Goal: Use online tool/utility: Utilize a website feature to perform a specific function

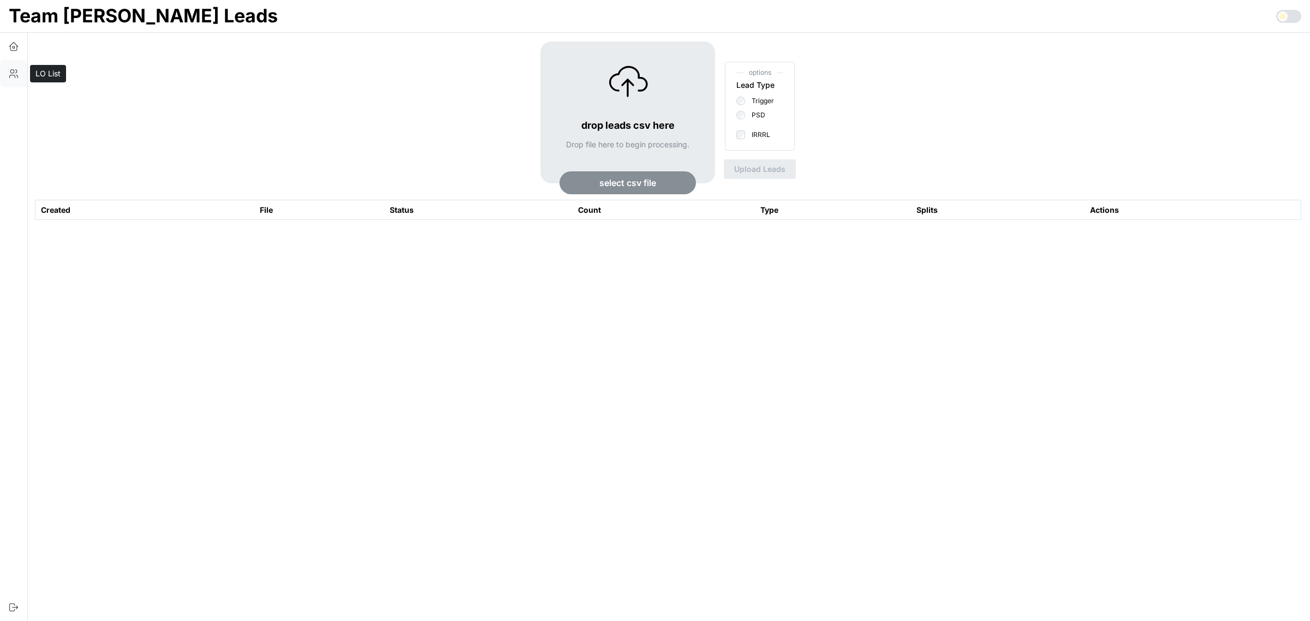
click at [17, 75] on icon "button" at bounding box center [17, 76] width 2 height 3
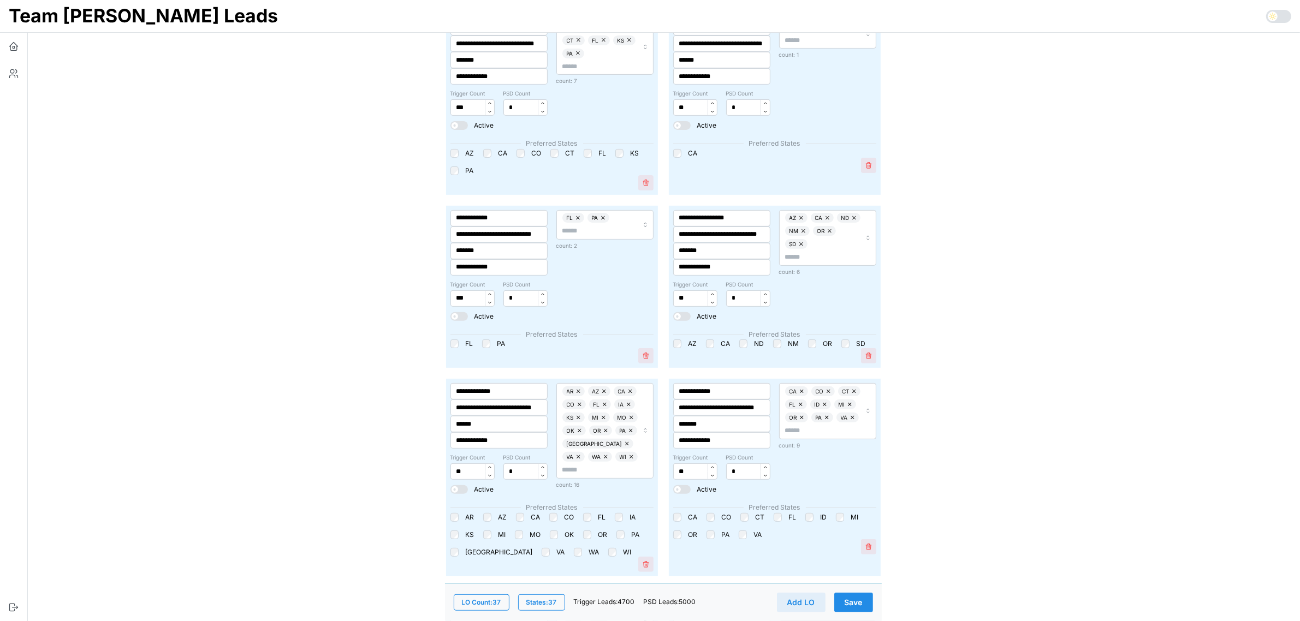
scroll to position [205, 0]
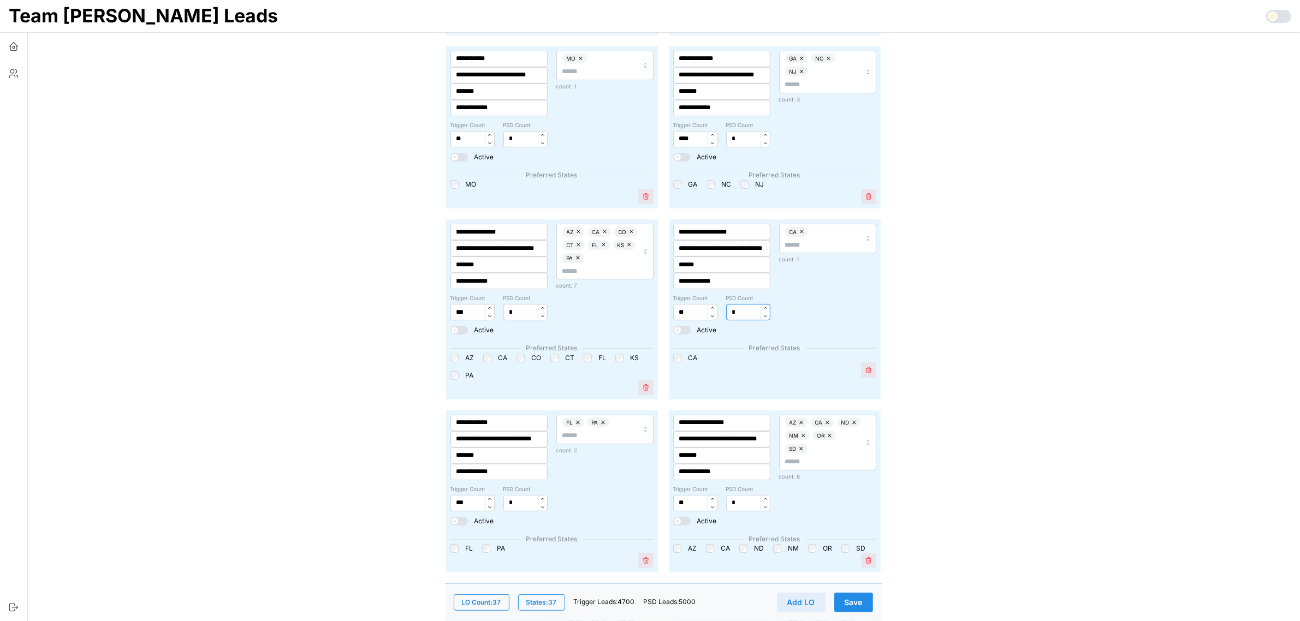
click at [730, 310] on input "*" at bounding box center [748, 312] width 44 height 16
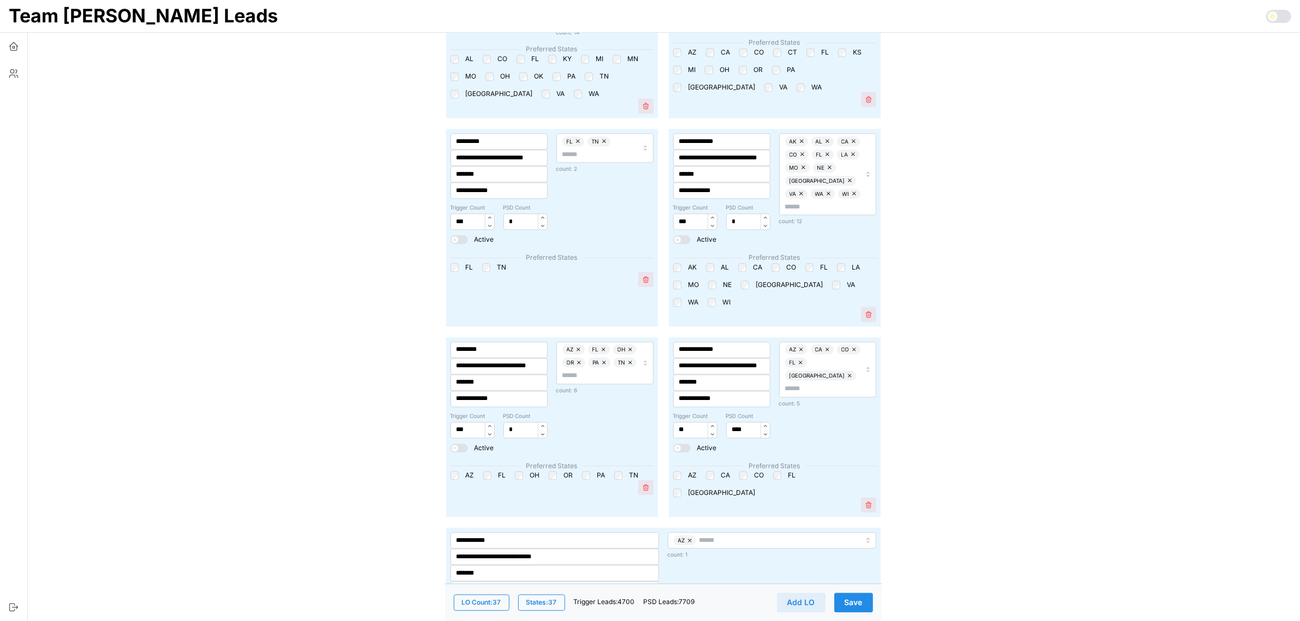
scroll to position [3150, 0]
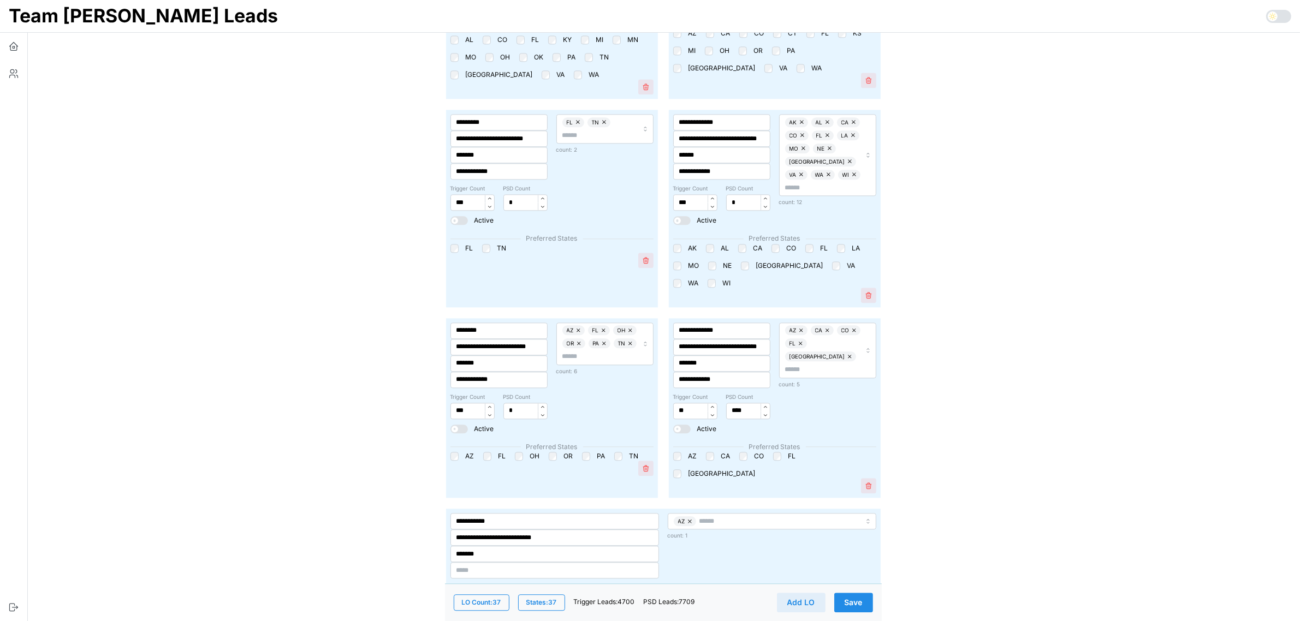
type input "****"
click at [729, 403] on input "****" at bounding box center [748, 411] width 44 height 16
type input "*"
click at [848, 593] on span "Save" at bounding box center [853, 602] width 18 height 19
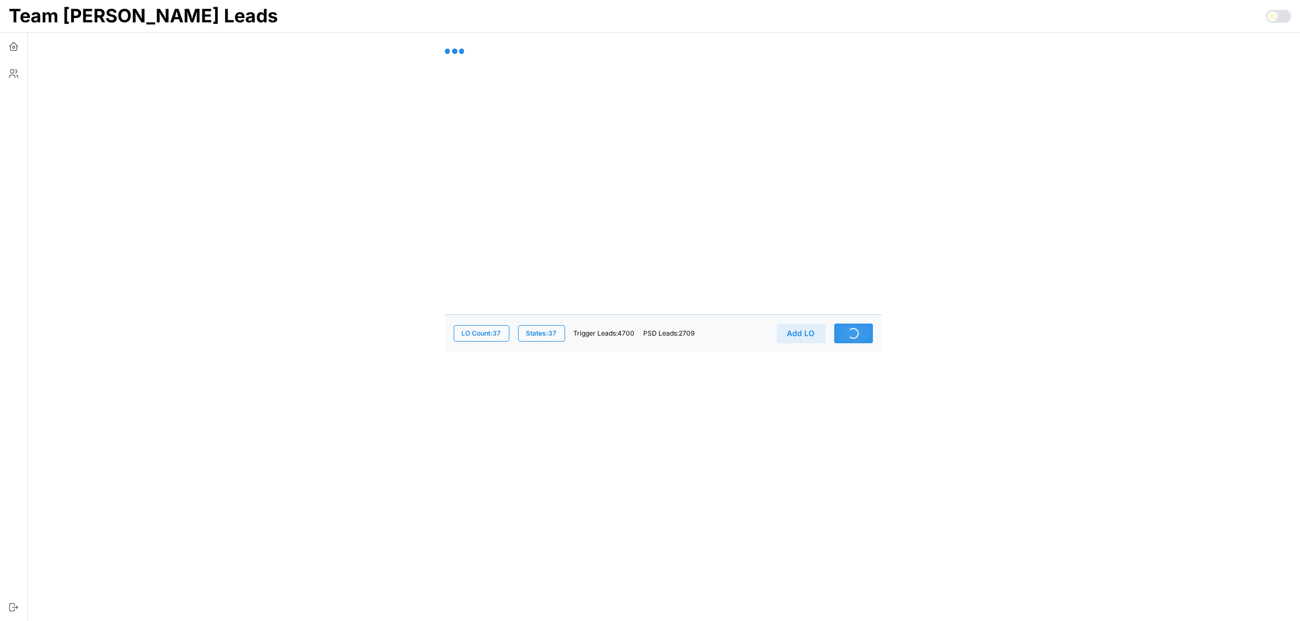
scroll to position [0, 0]
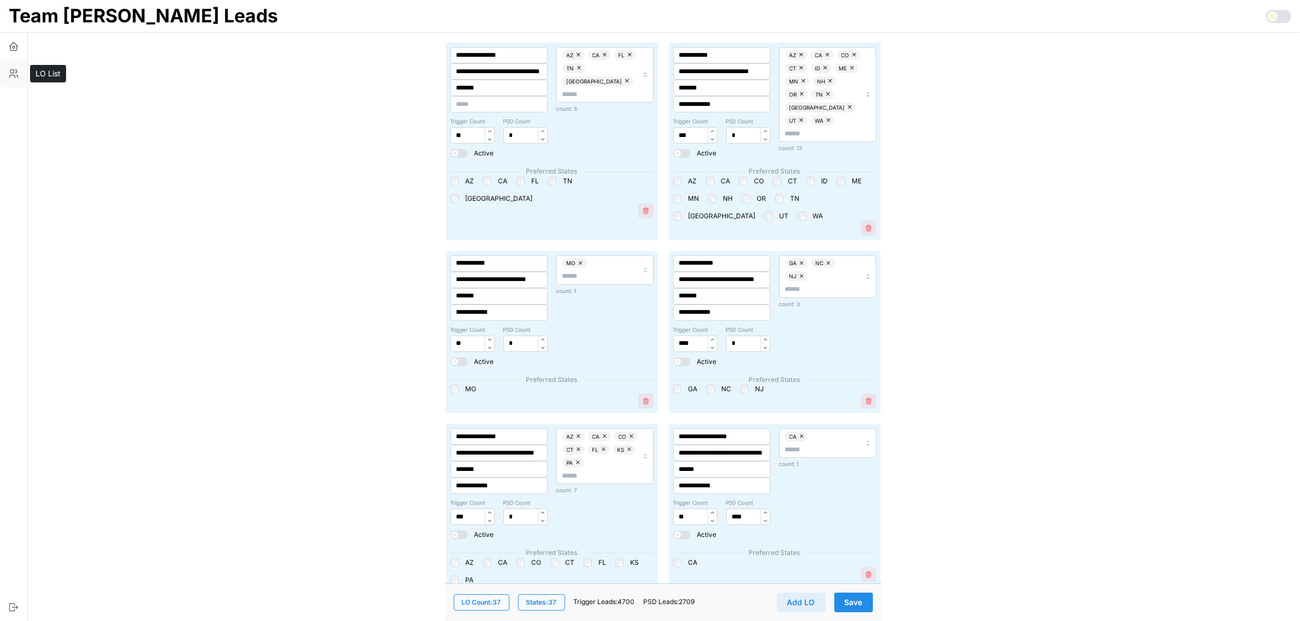
click at [13, 78] on icon "button" at bounding box center [13, 73] width 11 height 11
click at [17, 48] on icon "button" at bounding box center [13, 46] width 11 height 11
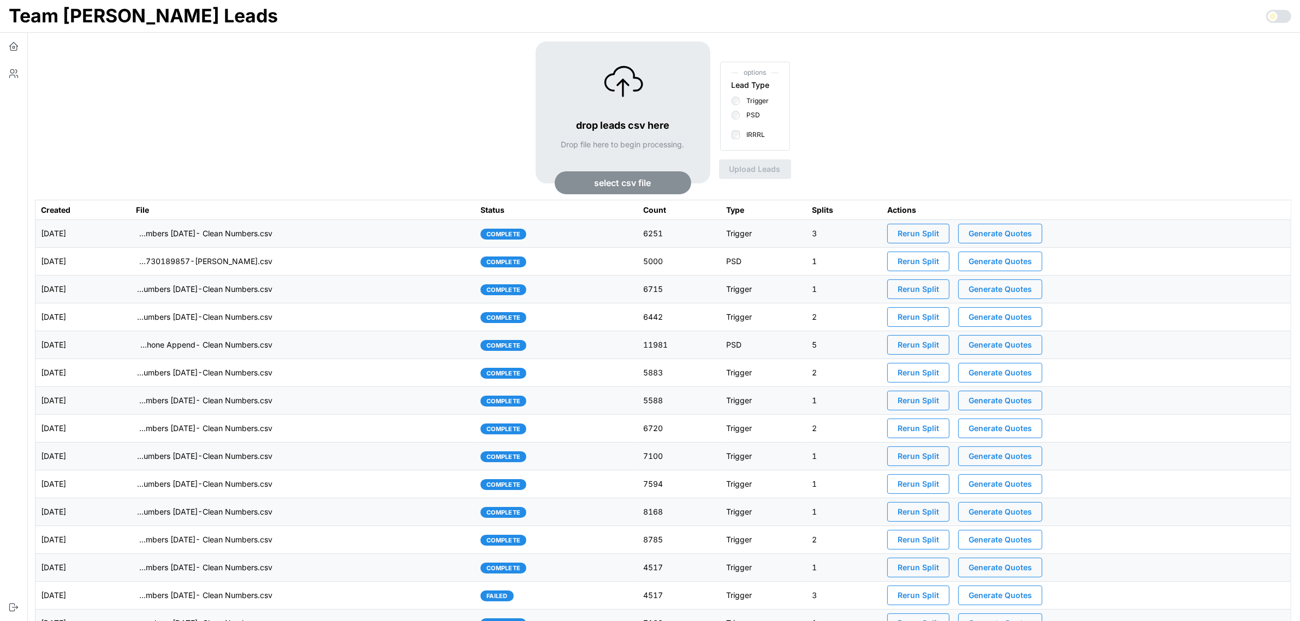
click at [615, 186] on span "select csv file" at bounding box center [622, 183] width 57 height 22
click at [756, 171] on span "Upload Leads" at bounding box center [754, 169] width 51 height 19
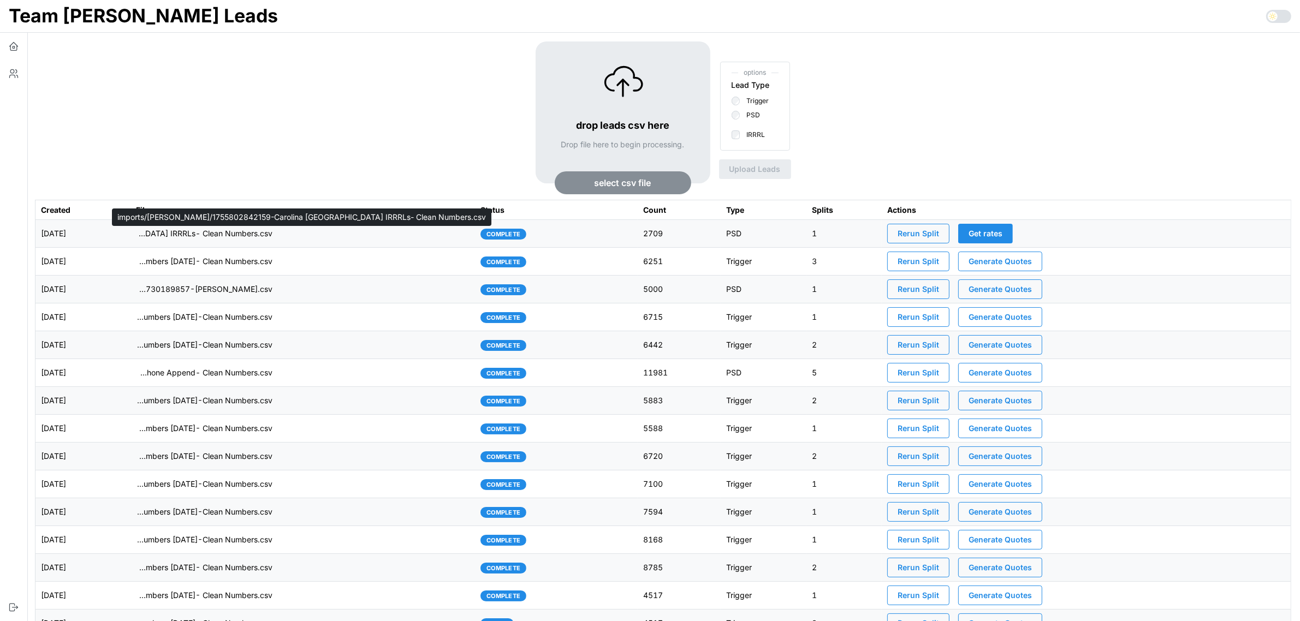
click at [234, 234] on p "imports/[PERSON_NAME]/1755802842159-Carolina [GEOGRAPHIC_DATA] IRRRLs- Clean Nu…" at bounding box center [204, 233] width 136 height 11
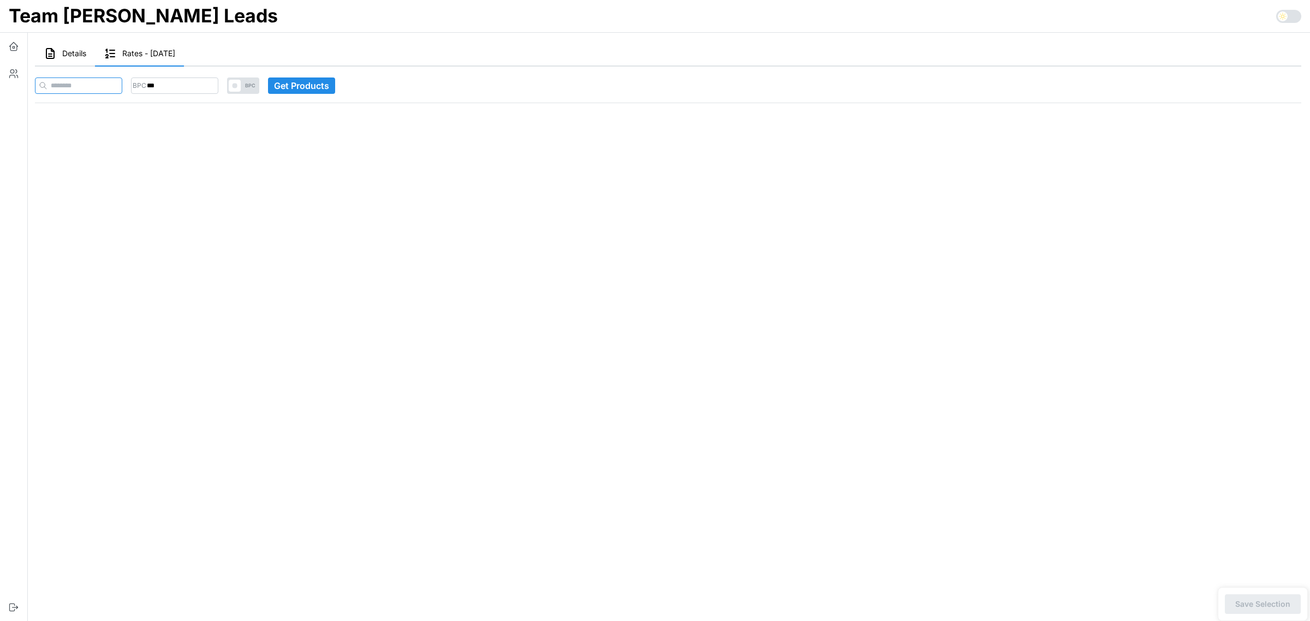
click at [109, 85] on input at bounding box center [78, 86] width 87 height 16
click at [211, 92] on input "***" at bounding box center [174, 86] width 87 height 16
type input "***"
click at [191, 151] on main "Details Rates - [DATE] Stats [PERSON_NAME] : count: 0 overUnder: 0 Distribution…" at bounding box center [663, 310] width 1293 height 621
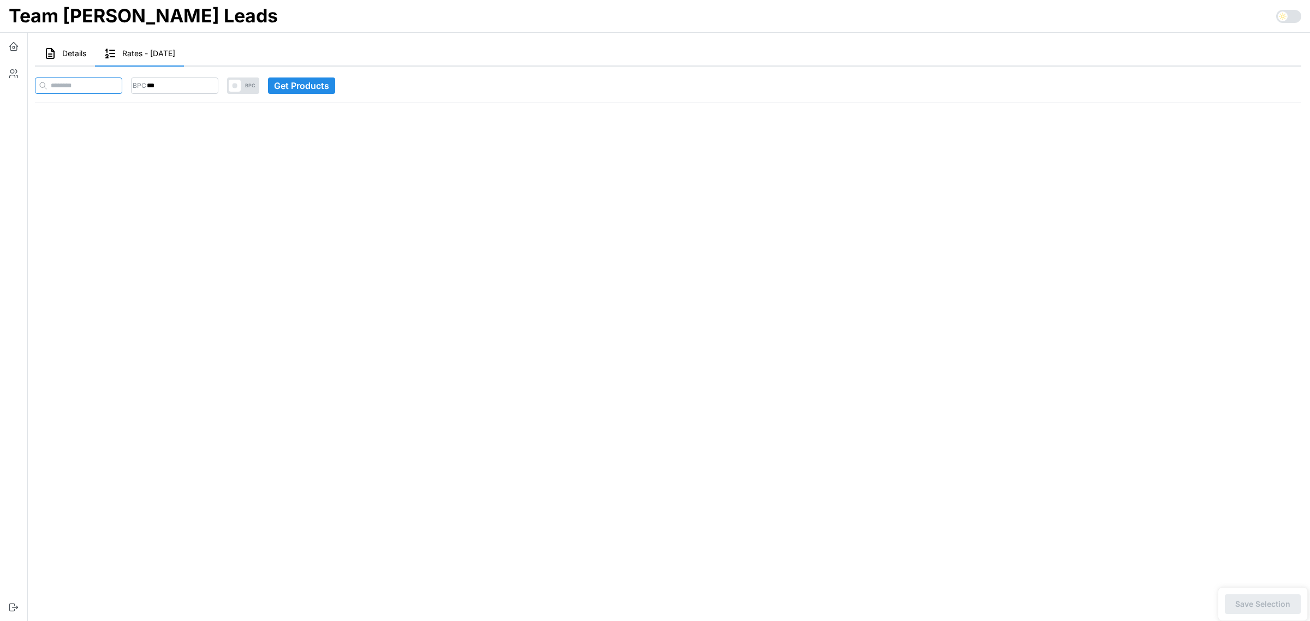
click at [96, 81] on input at bounding box center [78, 86] width 87 height 16
paste input "**********"
type input "**********"
click at [350, 82] on span "Get Products" at bounding box center [322, 85] width 55 height 15
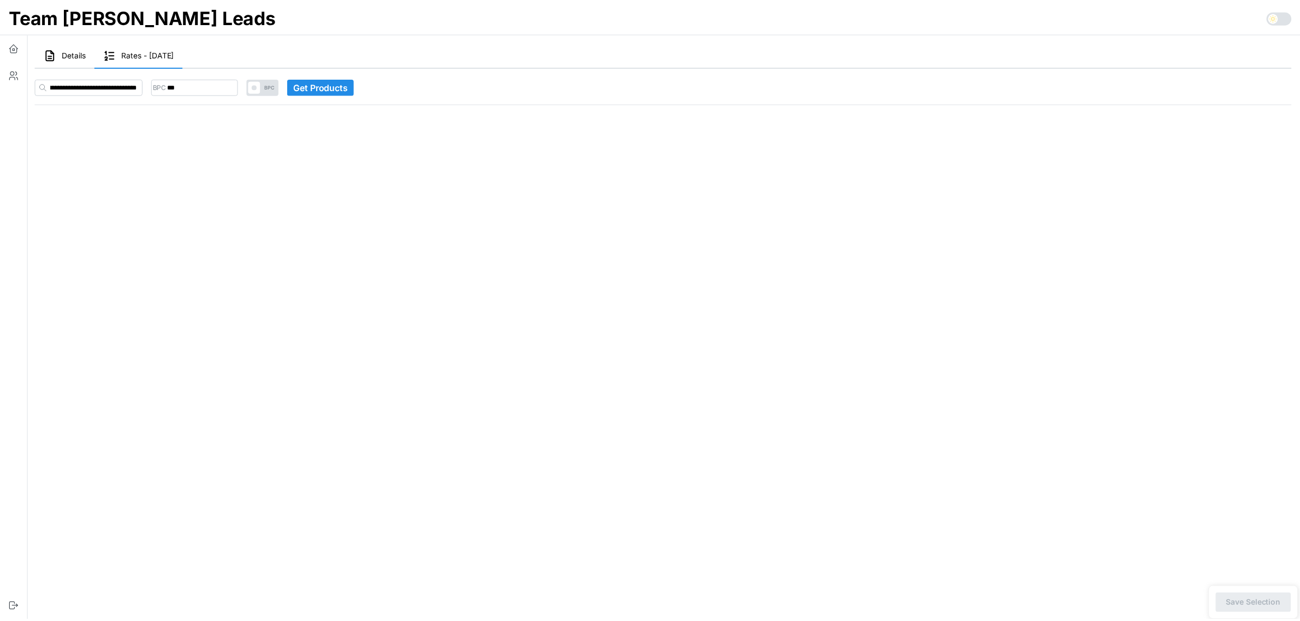
scroll to position [0, 0]
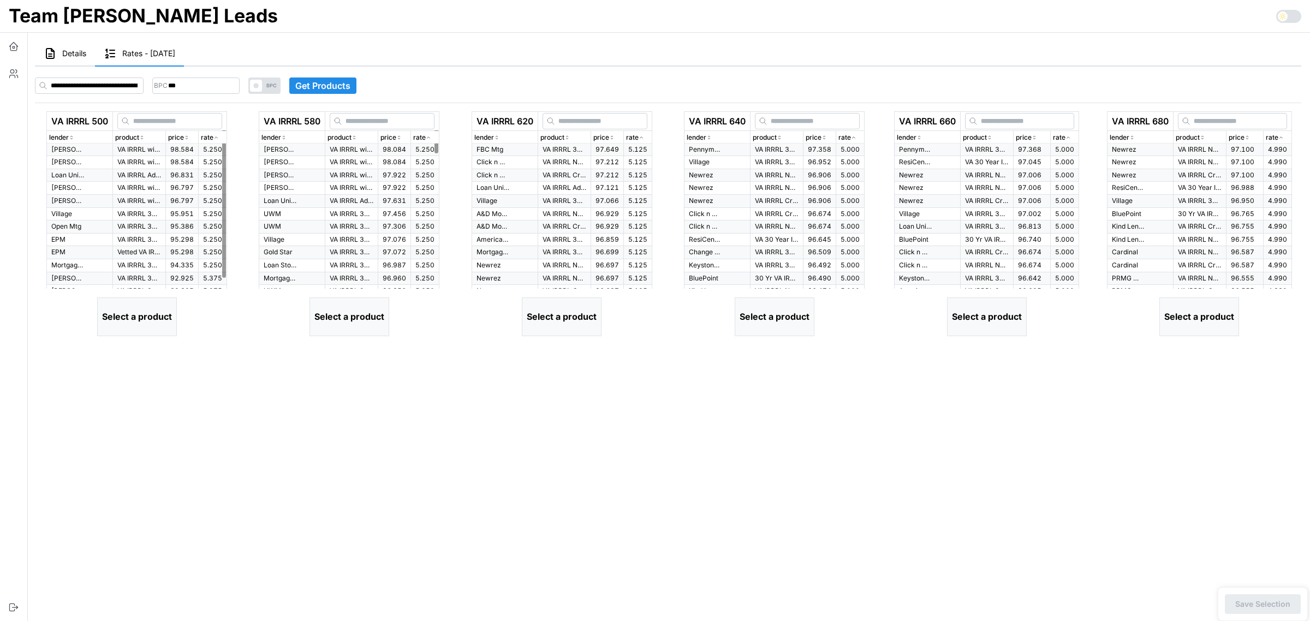
click at [224, 139] on div "rate" at bounding box center [212, 138] width 23 height 10
click at [224, 138] on div "rate" at bounding box center [212, 138] width 23 height 10
click at [139, 171] on p "VA IRRRL Advantage 30 Yr Fixed" at bounding box center [139, 175] width 44 height 9
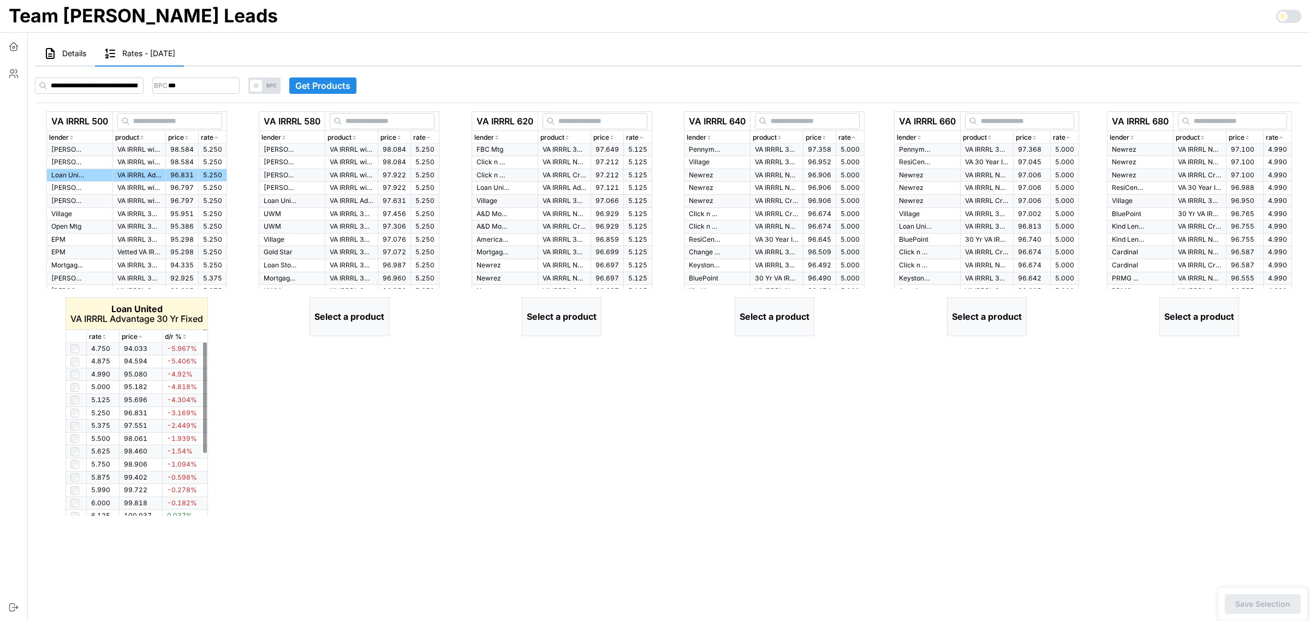
click at [102, 336] on icon "button" at bounding box center [104, 337] width 5 height 7
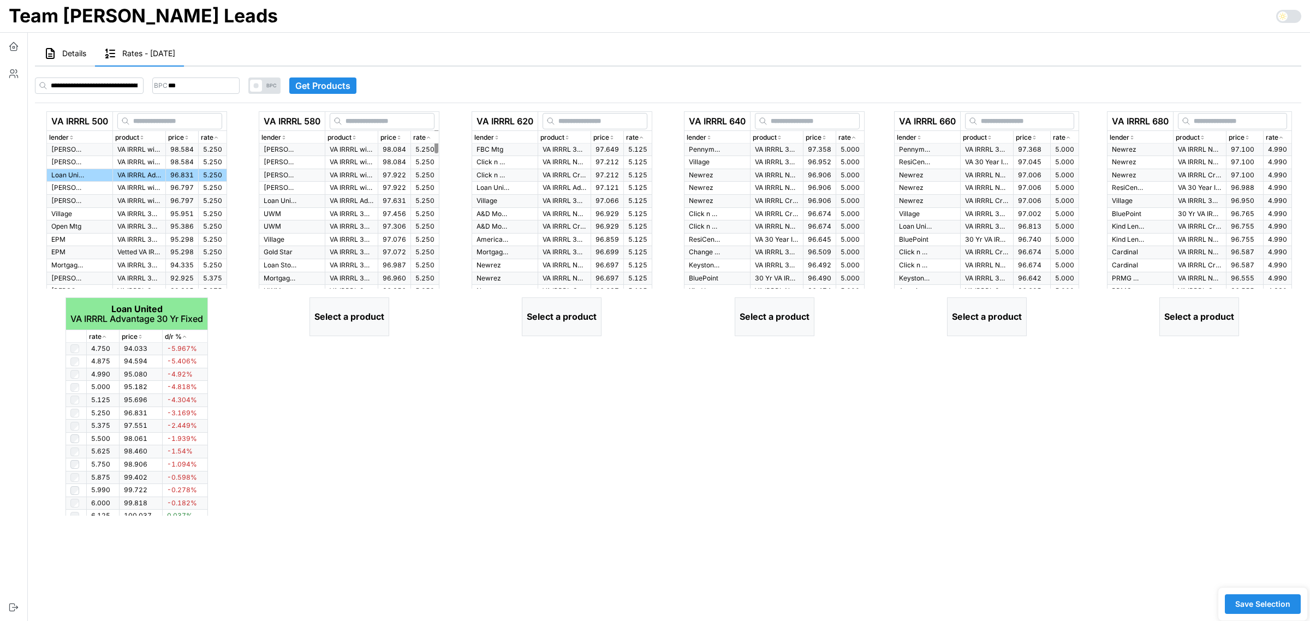
click at [426, 134] on p "rate" at bounding box center [419, 138] width 13 height 10
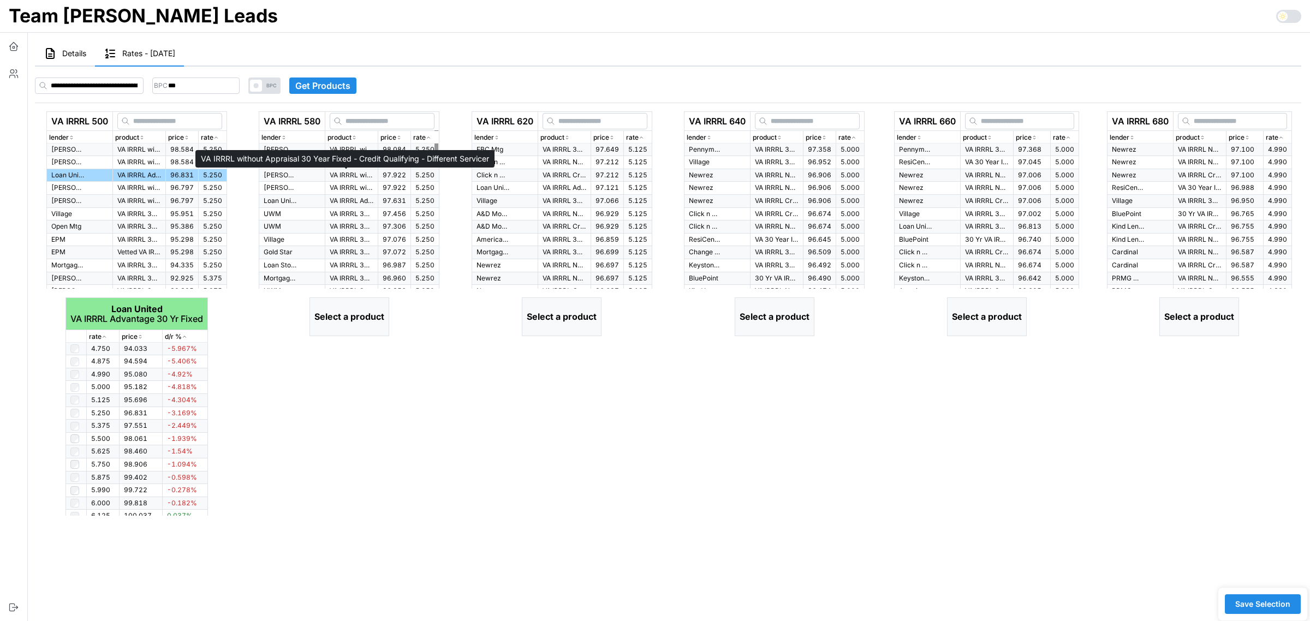
click at [361, 173] on p "VA IRRRL without Appraisal 30 Year Fixed - Credit Qualifying - Different Servic…" at bounding box center [352, 175] width 44 height 9
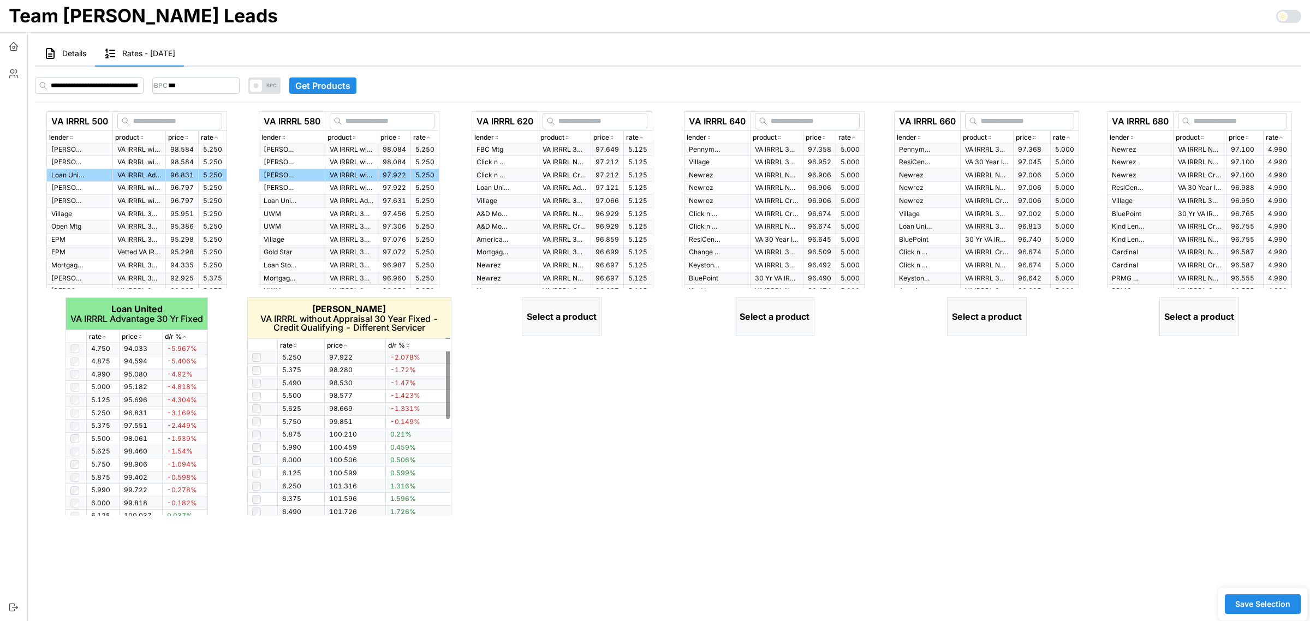
click at [297, 344] on icon "button" at bounding box center [295, 345] width 5 height 7
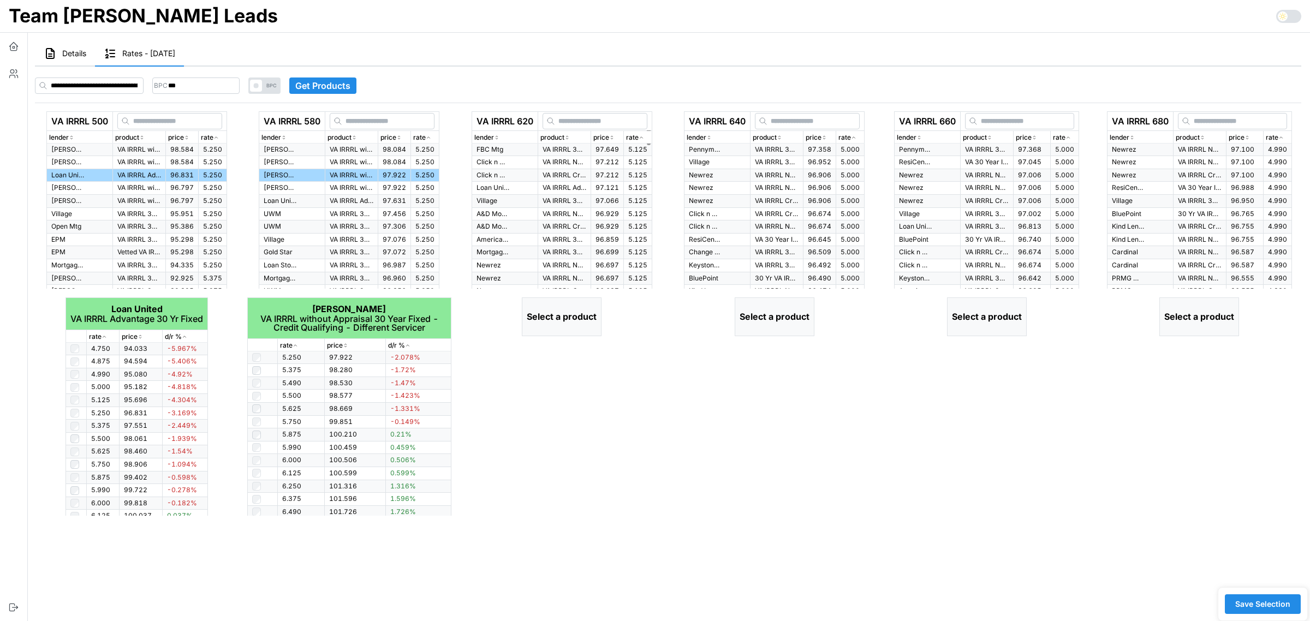
click at [642, 137] on icon "button" at bounding box center [641, 137] width 5 height 7
click at [644, 136] on icon "button" at bounding box center [641, 137] width 5 height 7
click at [566, 148] on p "VA IRRRL 30 Yr Fixed NO FICO - Same Servicer" at bounding box center [565, 149] width 44 height 9
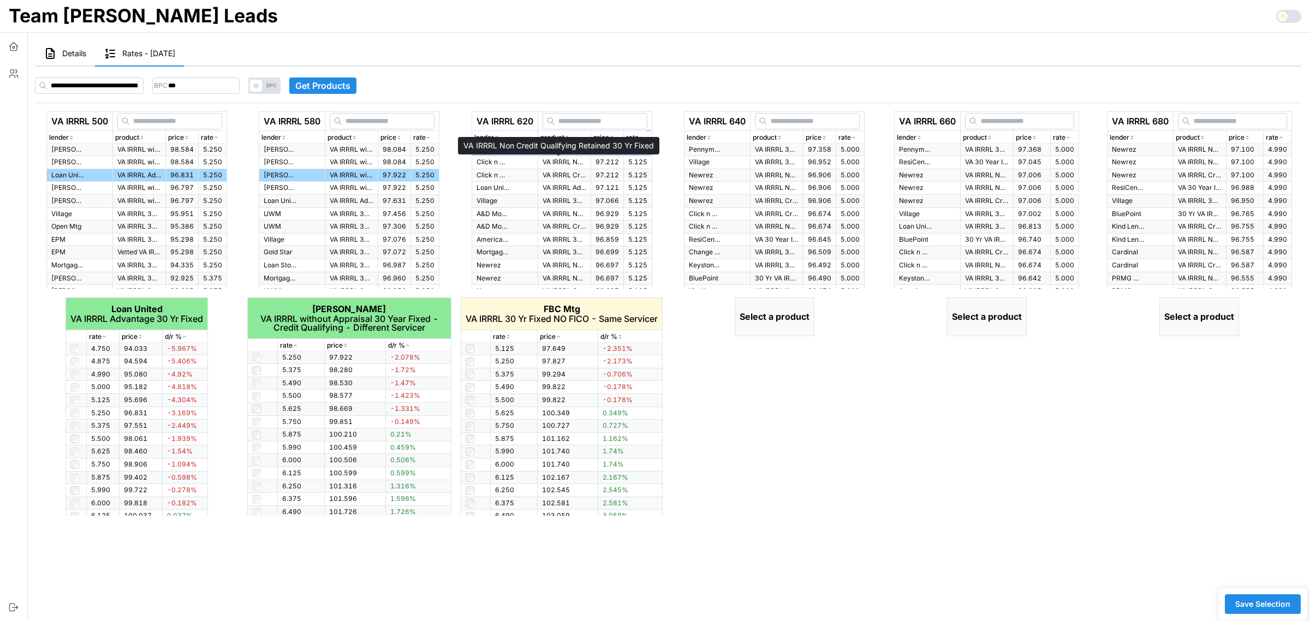
click at [564, 161] on p "VA IRRRL Non Credit Qualifying Retained 30 Yr Fixed" at bounding box center [565, 162] width 44 height 9
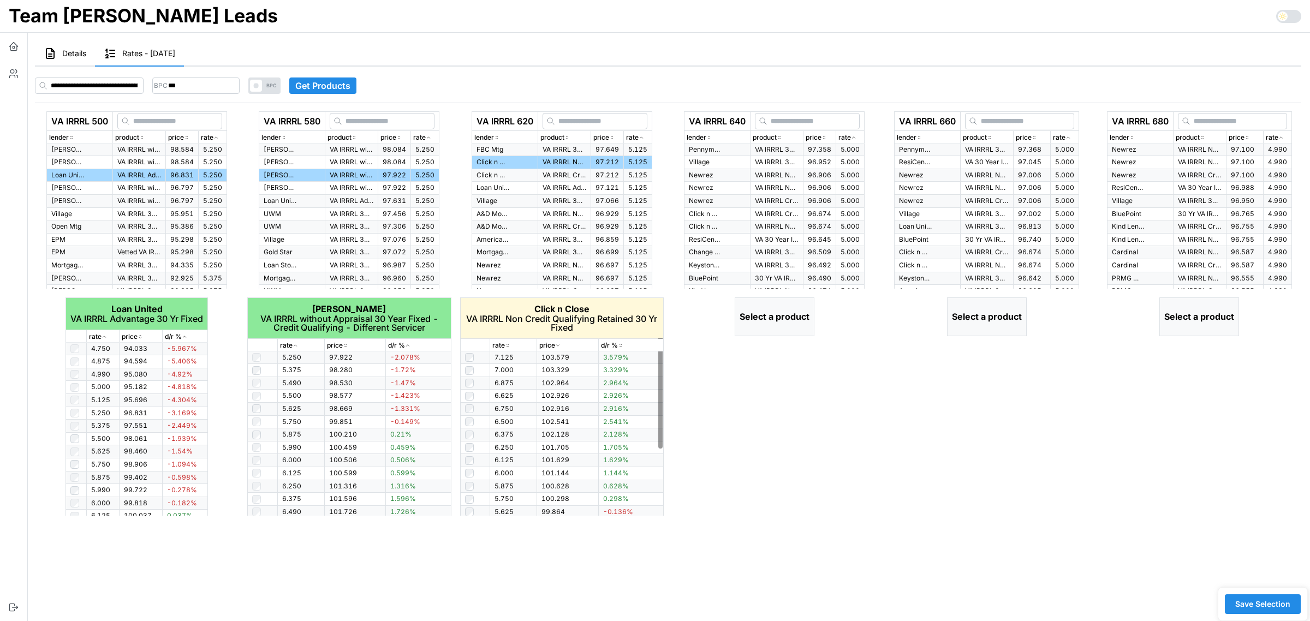
click at [509, 343] on icon "button" at bounding box center [507, 345] width 5 height 7
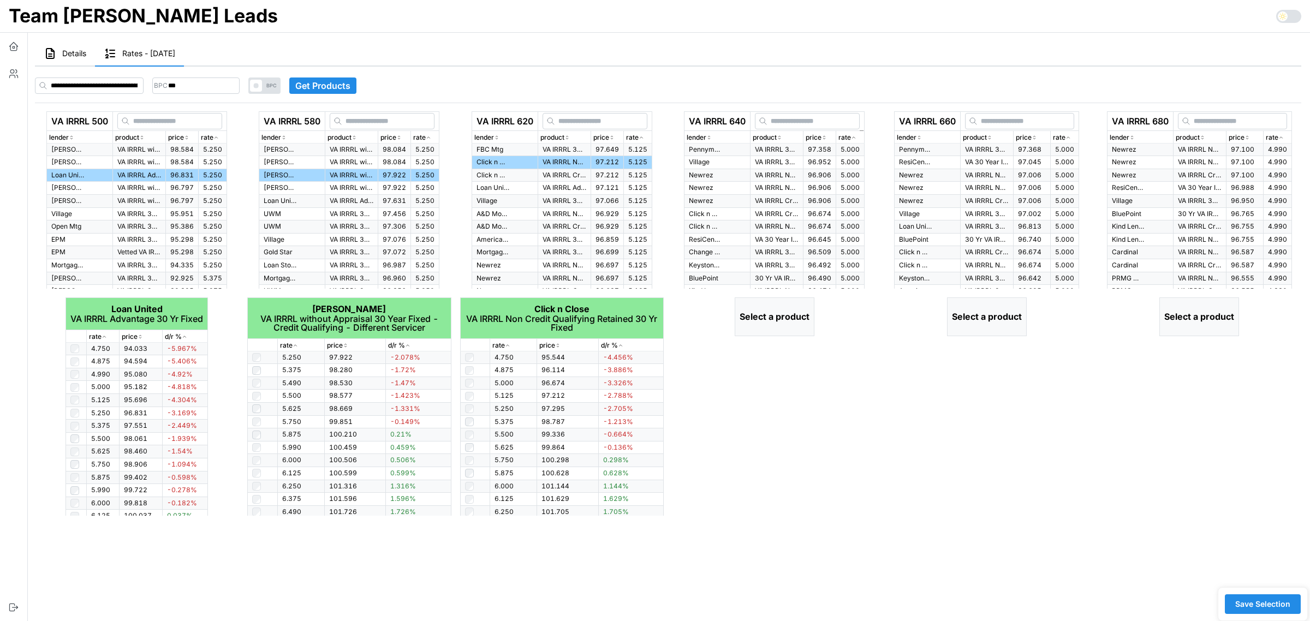
click at [856, 135] on icon "button" at bounding box center [853, 137] width 5 height 7
click at [716, 148] on td "Pennymac" at bounding box center [717, 150] width 66 height 13
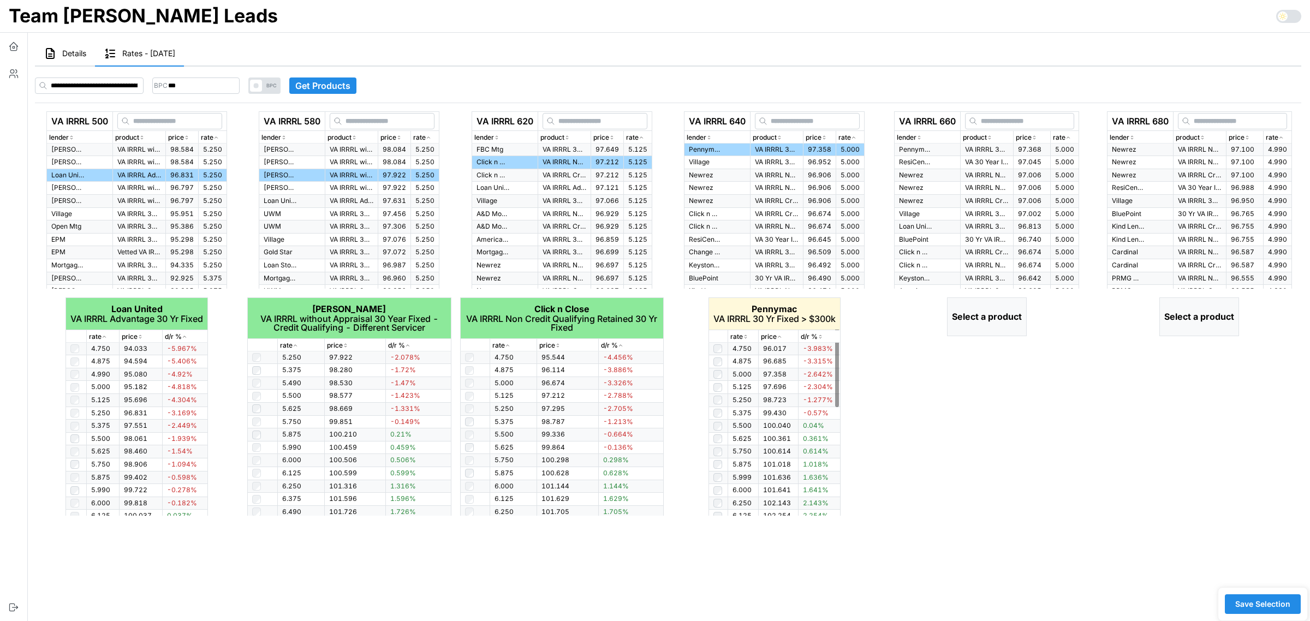
click at [744, 336] on icon "button" at bounding box center [745, 337] width 5 height 7
click at [1071, 135] on icon "button" at bounding box center [1067, 137] width 5 height 7
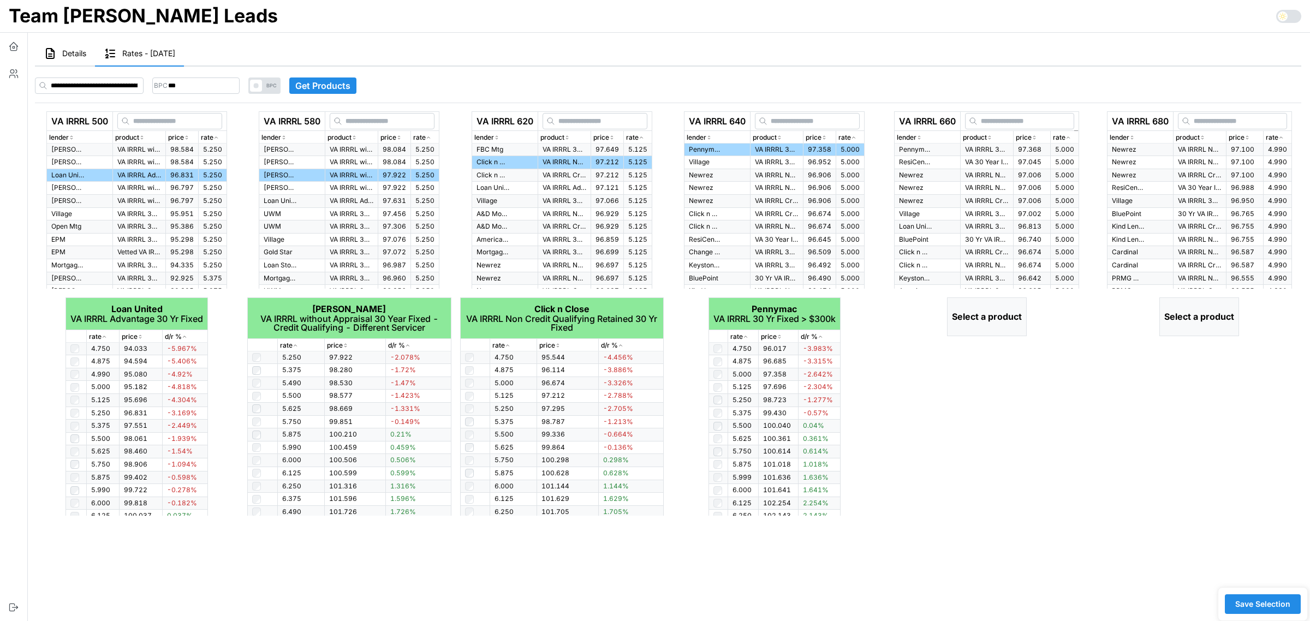
click at [1071, 135] on icon "button" at bounding box center [1067, 137] width 5 height 7
click at [932, 148] on td "Pennymac" at bounding box center [928, 150] width 66 height 13
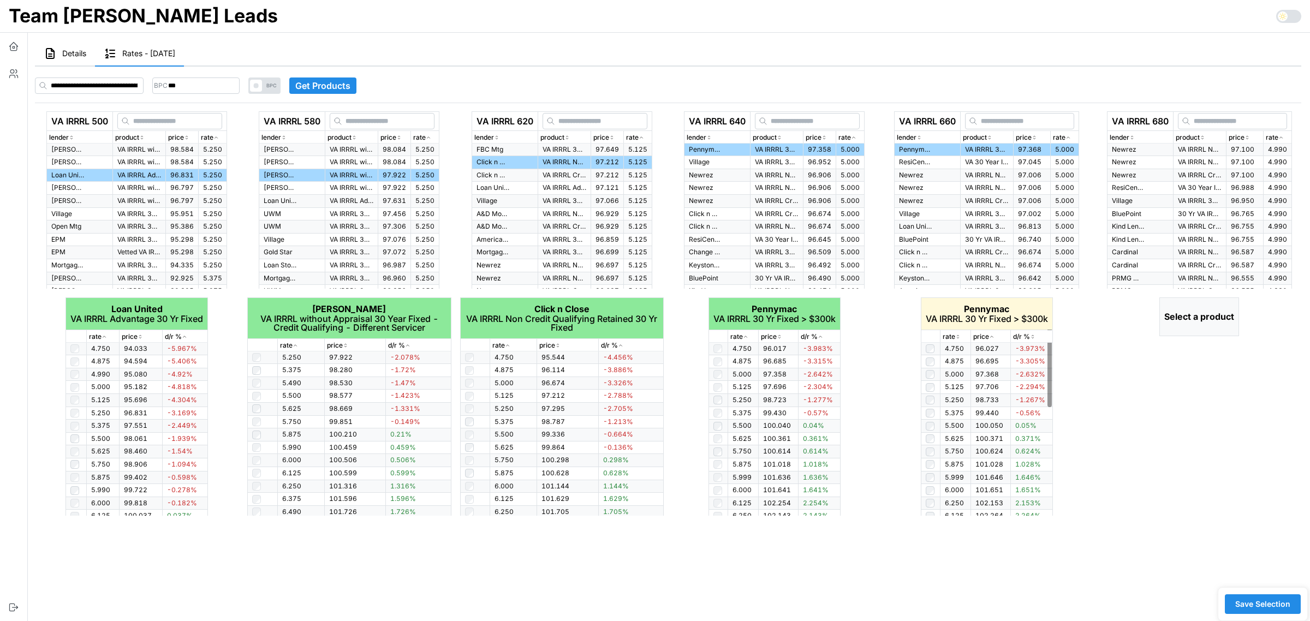
click at [958, 335] on icon "button" at bounding box center [957, 337] width 5 height 7
click at [958, 336] on icon "button" at bounding box center [957, 337] width 5 height 7
click at [1277, 138] on p "rate" at bounding box center [1272, 138] width 13 height 10
click at [1278, 136] on p "rate" at bounding box center [1272, 138] width 13 height 10
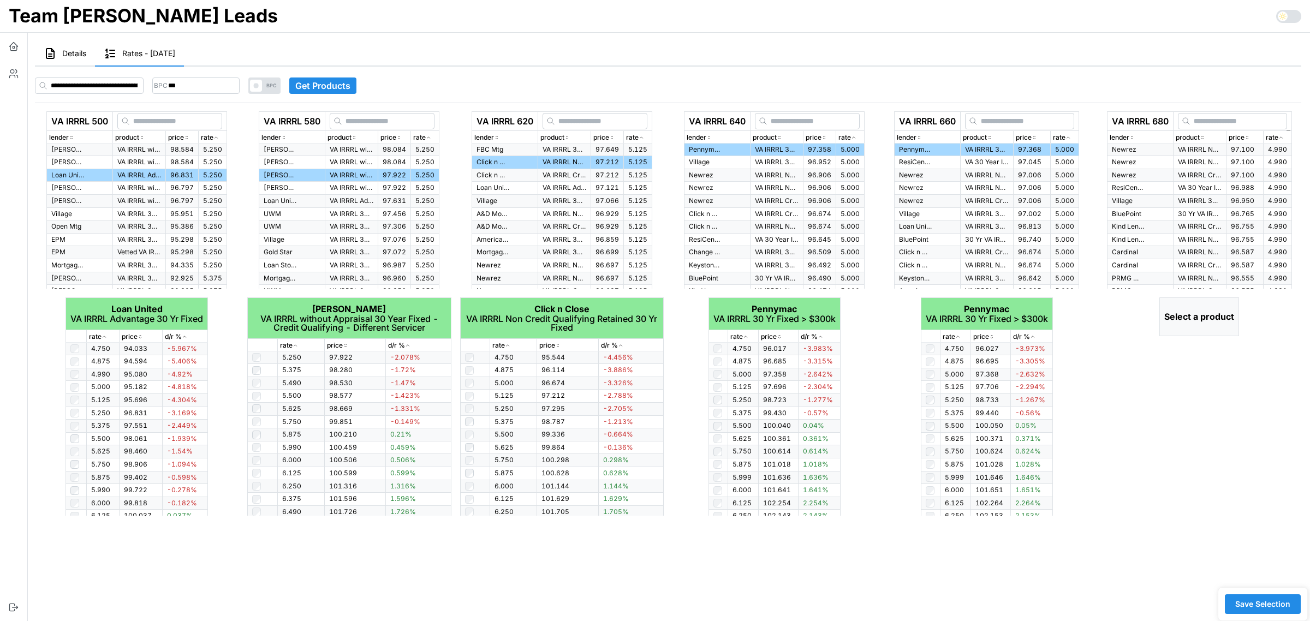
click at [1287, 133] on div "rate" at bounding box center [1277, 138] width 23 height 10
click at [1194, 148] on p "VA IRRRL Non-Credit Qualifying 30 Yr Fixed - Different Servicer" at bounding box center [1200, 149] width 44 height 9
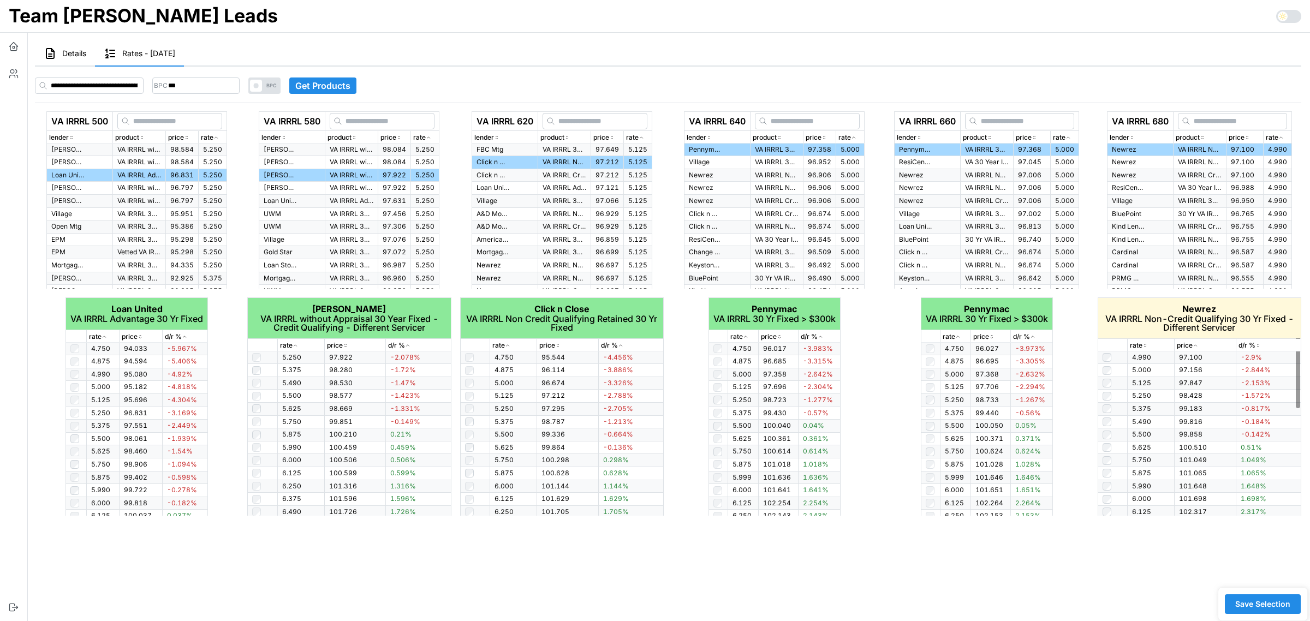
click at [1146, 344] on icon "button" at bounding box center [1146, 344] width 2 height 1
click at [1146, 344] on icon "button" at bounding box center [1144, 345] width 5 height 7
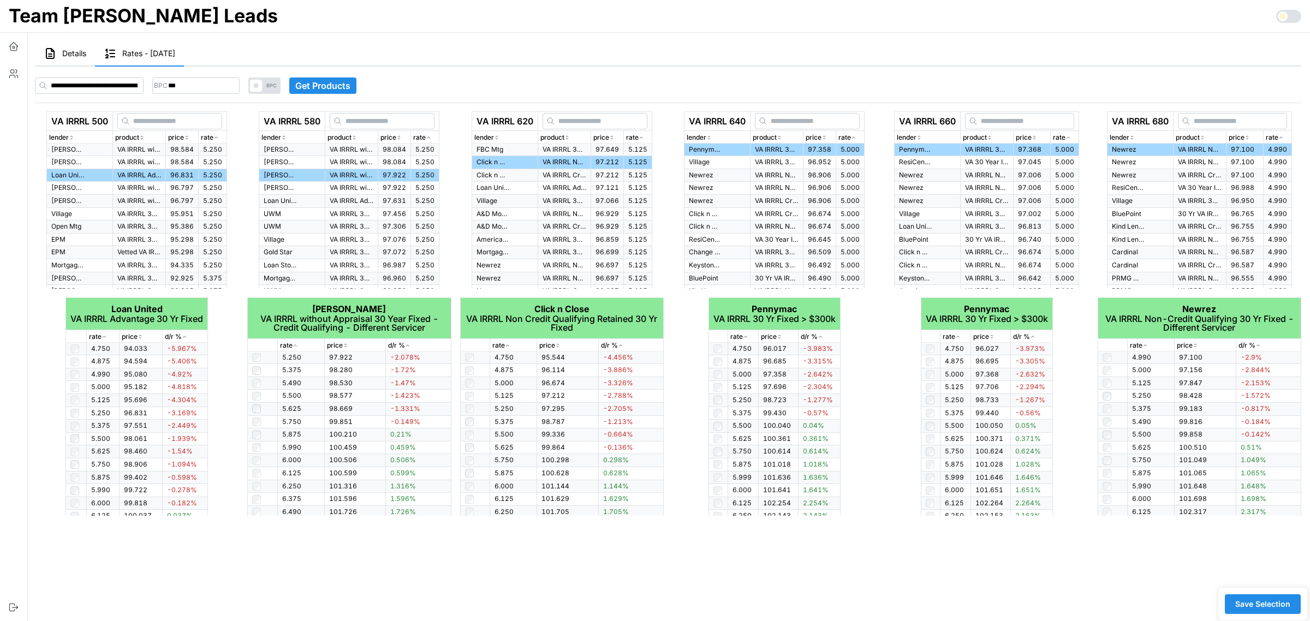
click at [1273, 603] on span "Save Selection" at bounding box center [1262, 604] width 55 height 19
click at [74, 52] on span "Details" at bounding box center [74, 54] width 24 height 8
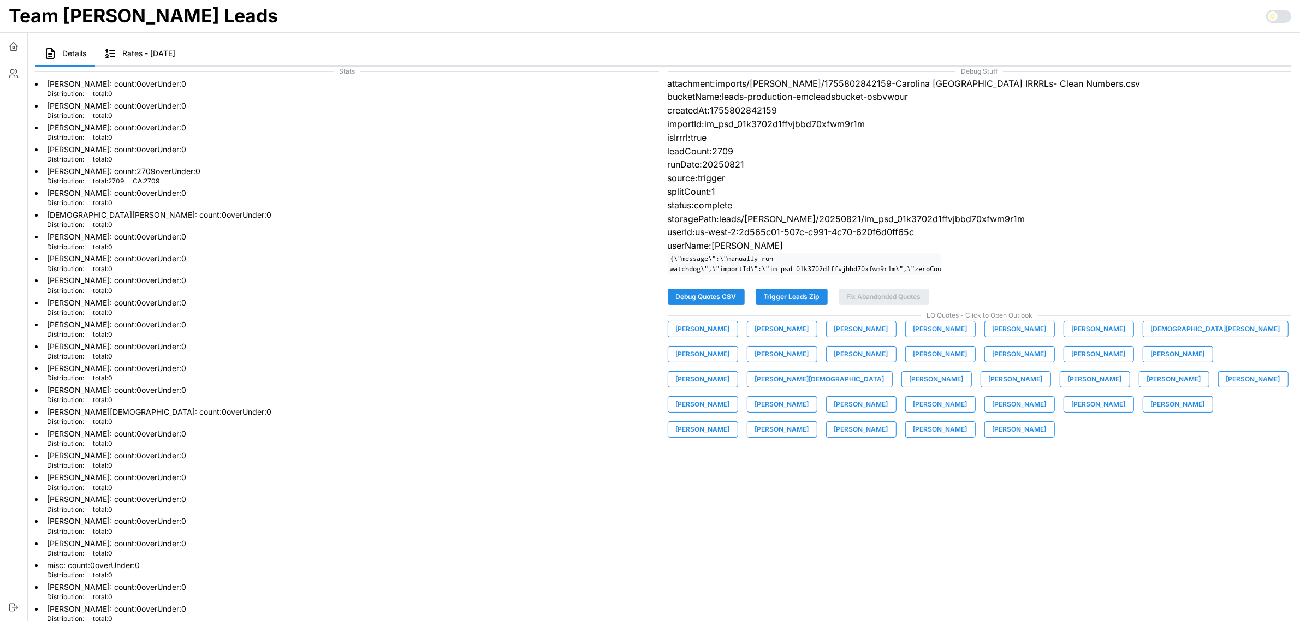
click at [72, 50] on span "Details" at bounding box center [74, 54] width 24 height 8
click at [19, 44] on button "button" at bounding box center [13, 46] width 27 height 27
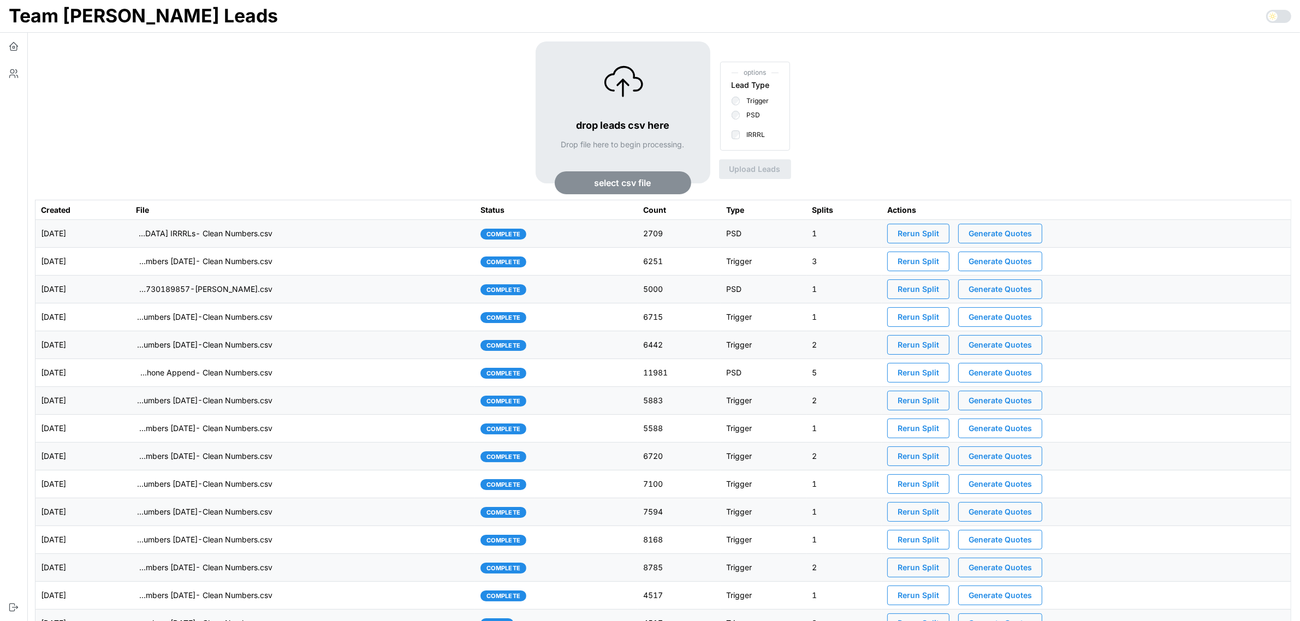
click at [262, 239] on p "imports/[PERSON_NAME]/1755802842159-Carolina [GEOGRAPHIC_DATA] IRRRLs- Clean Nu…" at bounding box center [204, 233] width 136 height 11
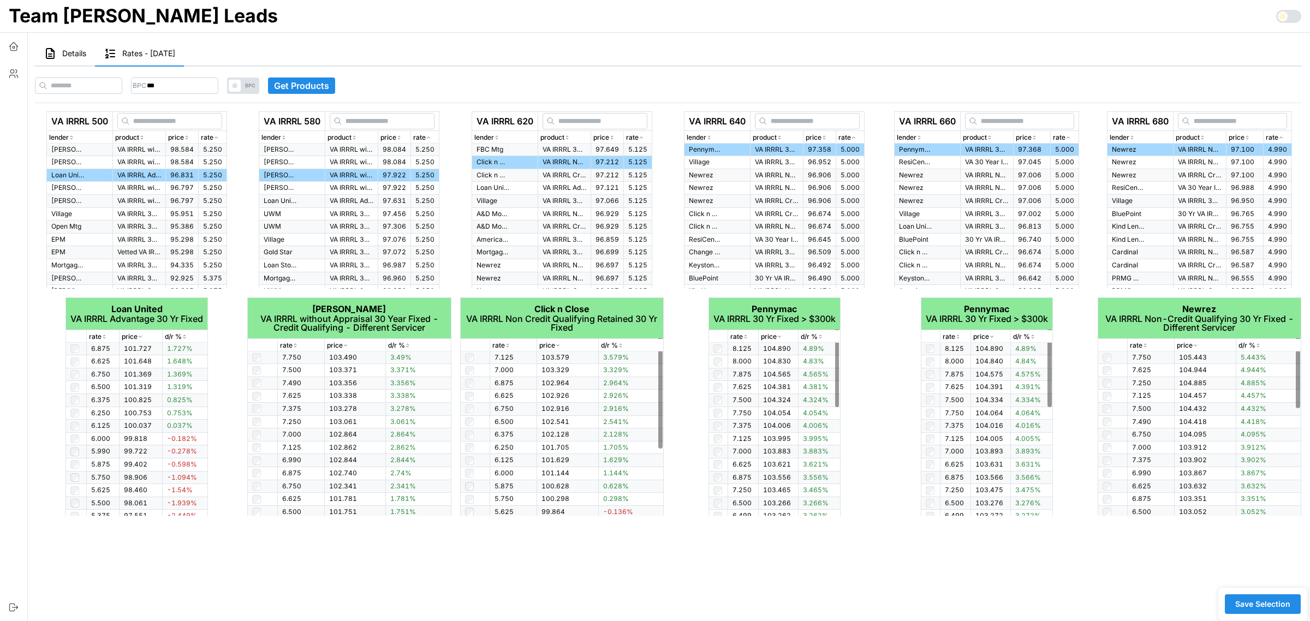
click at [1261, 600] on span "Save Selection" at bounding box center [1262, 604] width 55 height 19
click at [14, 49] on icon "button" at bounding box center [13, 46] width 11 height 11
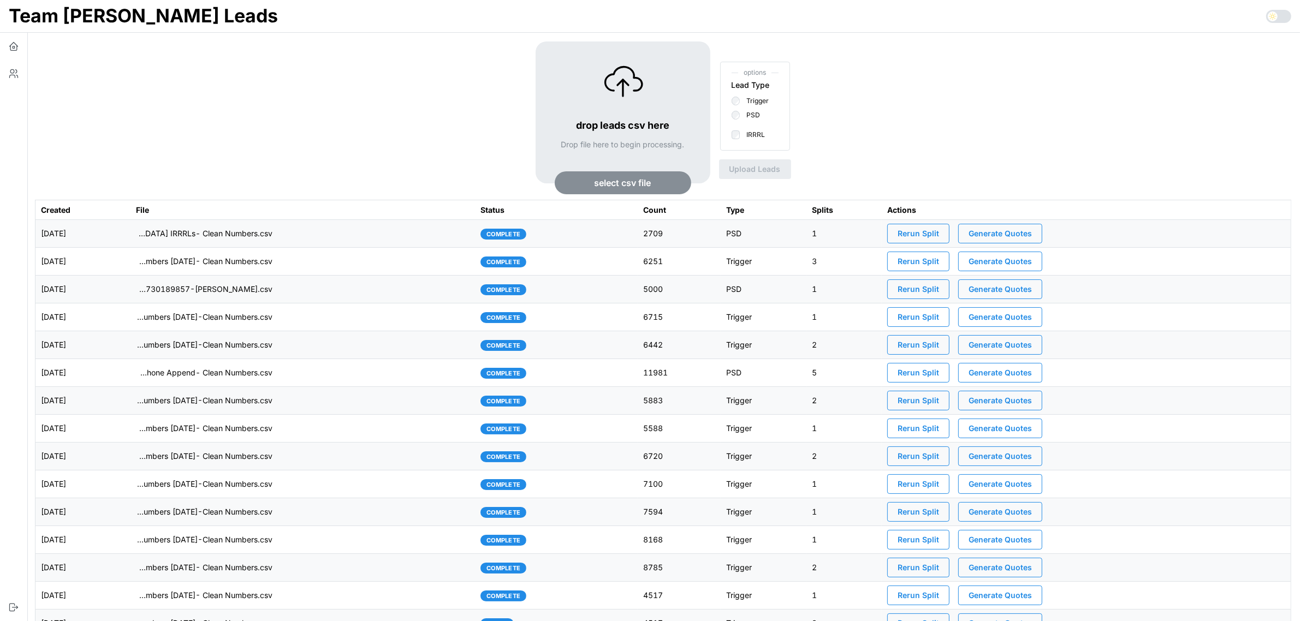
click at [1032, 233] on span "Generate Quotes" at bounding box center [999, 233] width 63 height 19
click at [130, 232] on td "[DATE]" at bounding box center [82, 234] width 95 height 28
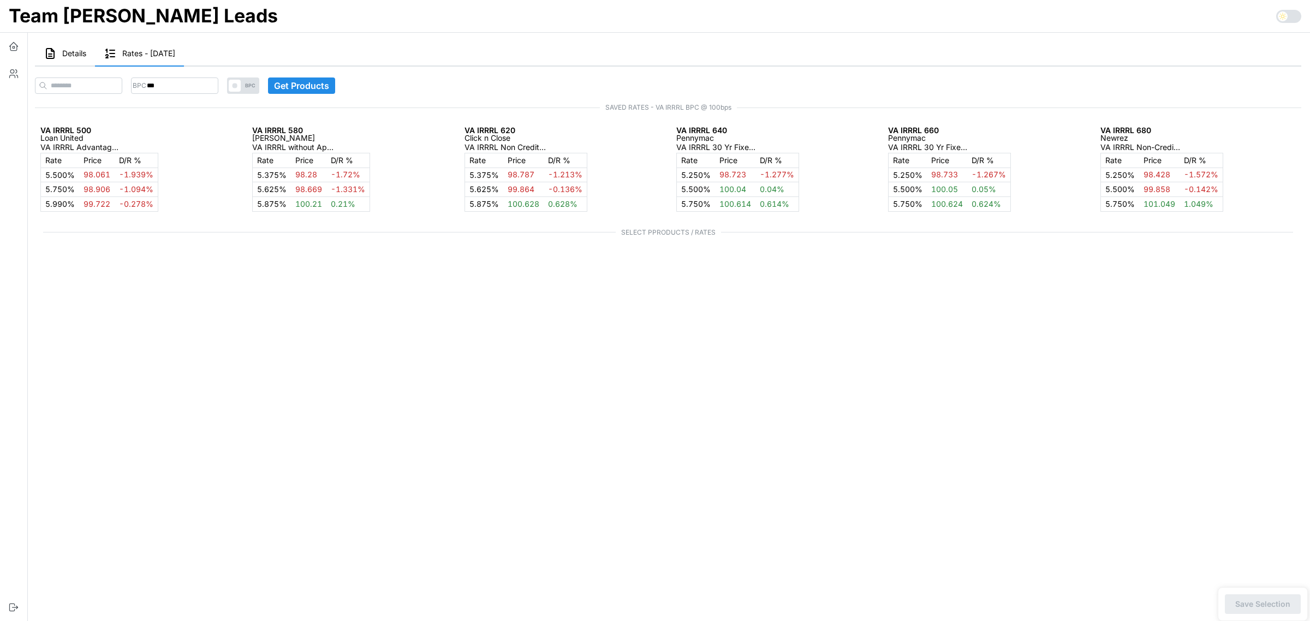
click at [67, 57] on span "Details" at bounding box center [74, 54] width 24 height 8
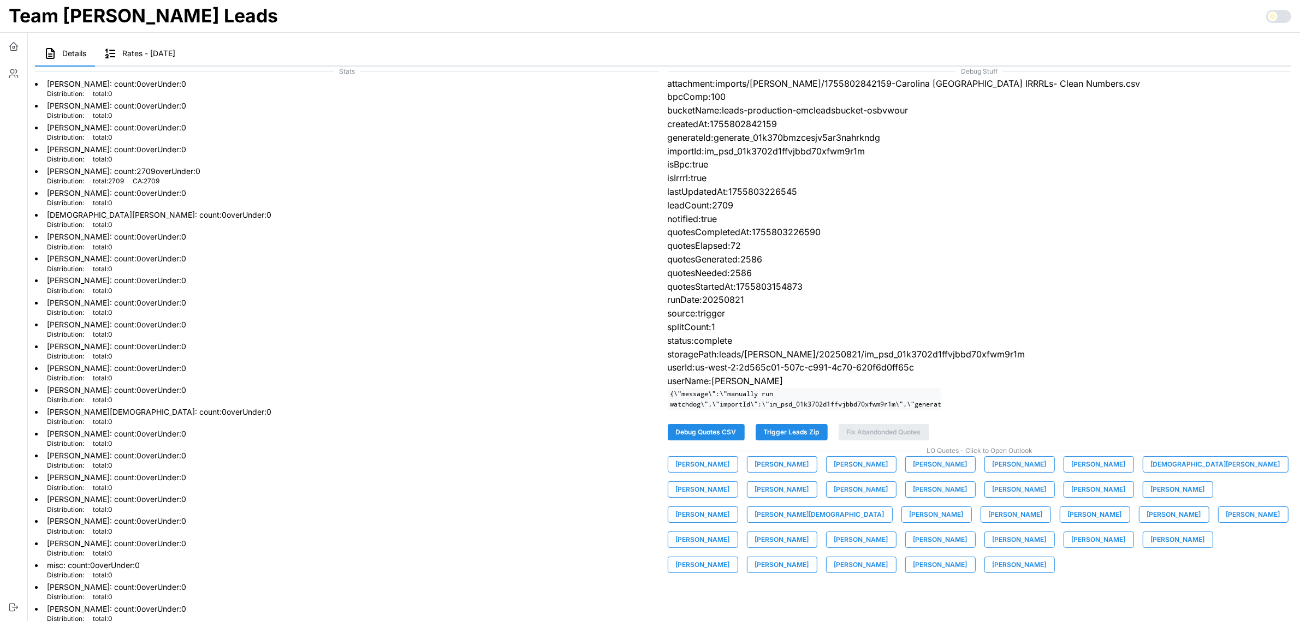
click at [992, 472] on span "[PERSON_NAME]" at bounding box center [1019, 464] width 54 height 15
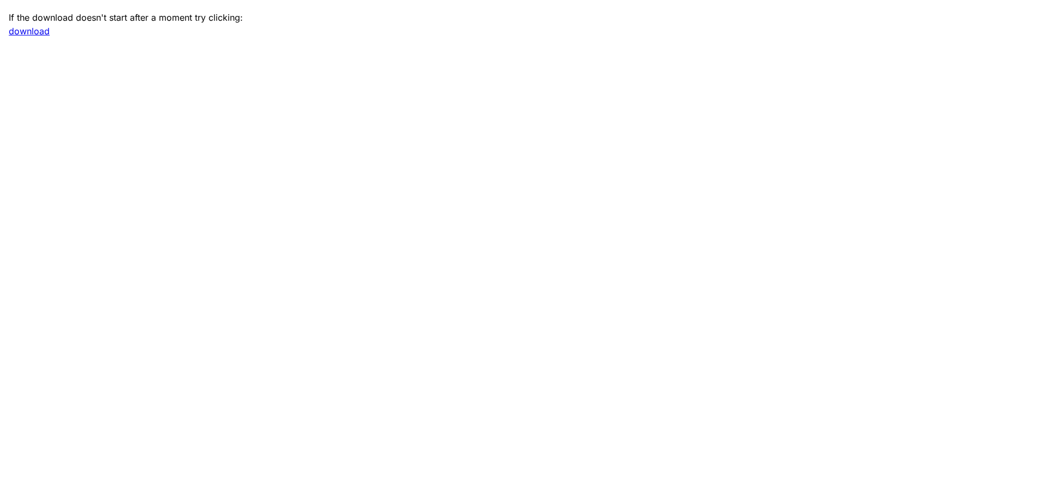
click at [275, 98] on main "If the download doesn't start after a moment try clicking: download" at bounding box center [524, 248] width 1048 height 497
click at [30, 32] on link "download" at bounding box center [29, 31] width 41 height 11
click at [175, 303] on main "If the download doesn't start after a moment try clicking: download" at bounding box center [655, 310] width 1310 height 621
